Goal: Find specific page/section: Find specific page/section

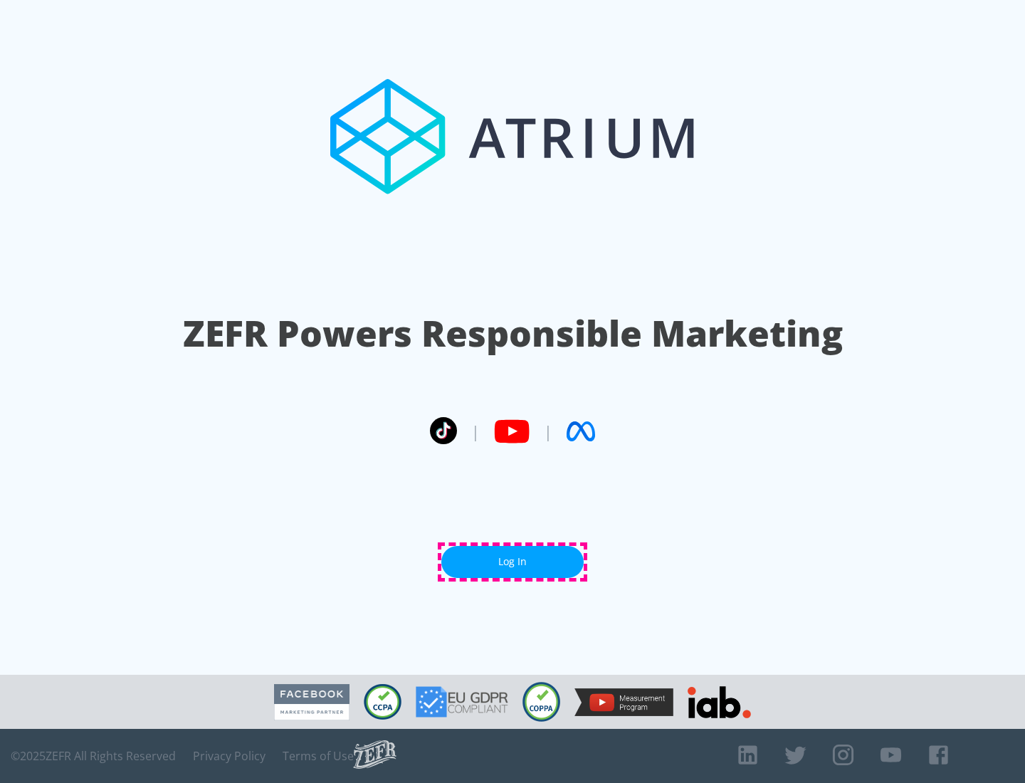
click at [512, 562] on link "Log In" at bounding box center [512, 562] width 142 height 32
